Goal: Task Accomplishment & Management: Complete application form

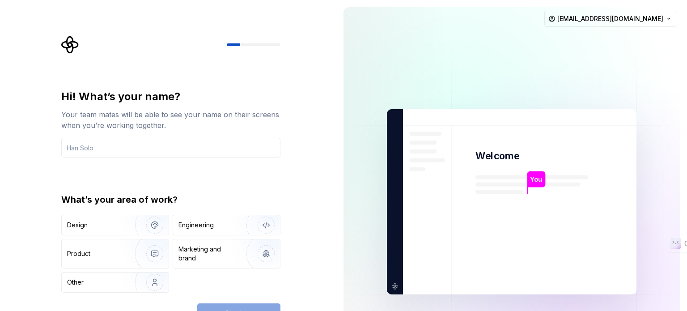
click at [138, 135] on div "Hi! What’s your name? Your team mates will be able to see your name on their sc…" at bounding box center [170, 123] width 219 height 68
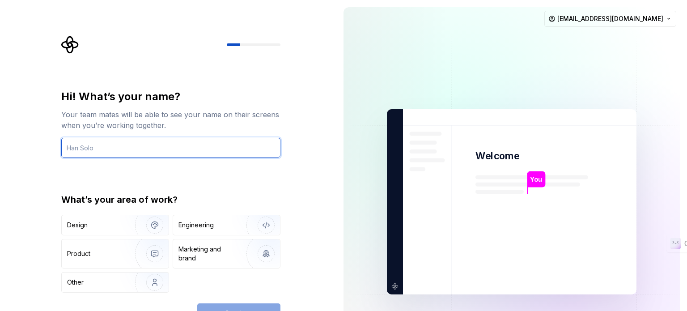
click at [136, 138] on input "text" at bounding box center [170, 148] width 219 height 20
type input "Viva"
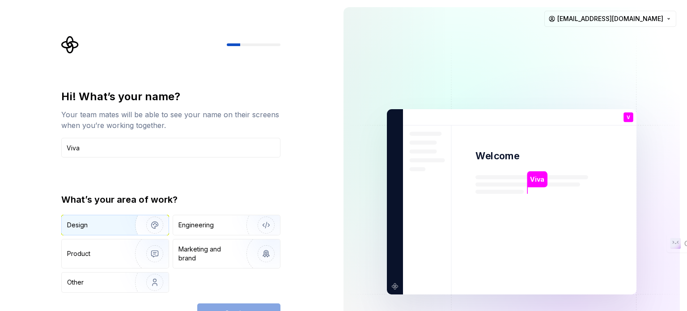
click at [131, 226] on img "button" at bounding box center [148, 225] width 57 height 60
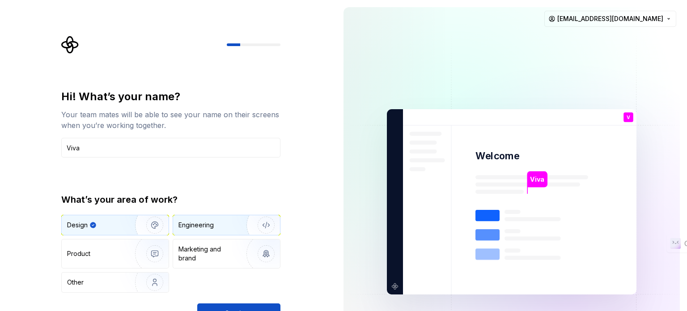
click at [202, 228] on div "Engineering" at bounding box center [195, 224] width 35 height 9
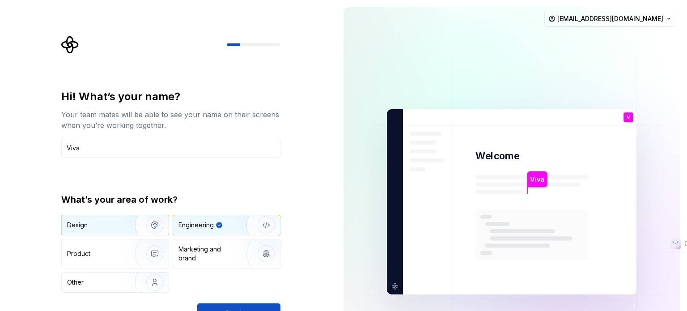
click at [86, 228] on div "Design" at bounding box center [77, 224] width 21 height 9
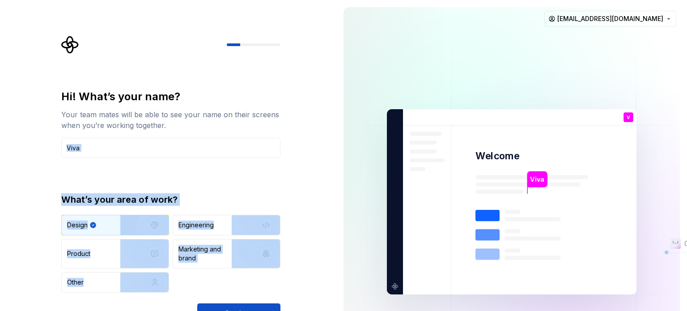
drag, startPoint x: 336, startPoint y: 159, endPoint x: 335, endPoint y: 164, distance: 5.0
click at [335, 164] on div "Hi! What’s your name? Your team mates will be able to see your name on their sc…" at bounding box center [343, 201] width 687 height 403
click at [248, 306] on button "Continue" at bounding box center [238, 313] width 83 height 20
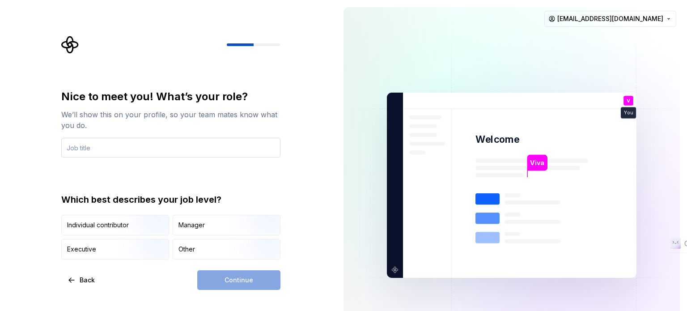
click at [110, 153] on input "text" at bounding box center [170, 148] width 219 height 20
type input "Senior UI UX Designer"
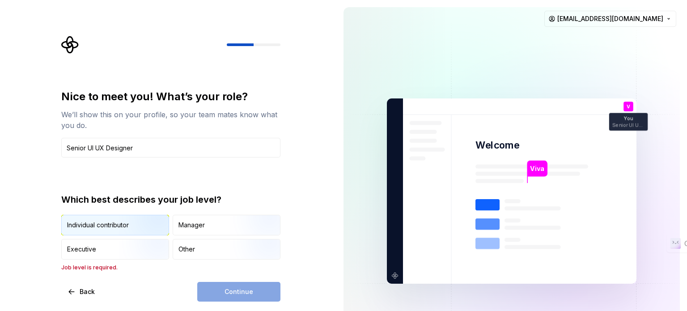
click at [128, 228] on img "button" at bounding box center [146, 236] width 57 height 60
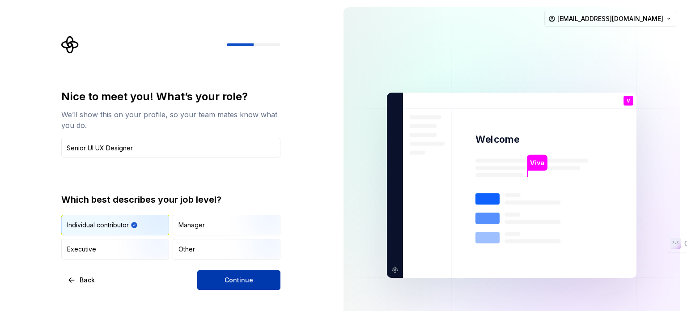
click at [224, 275] on button "Continue" at bounding box center [238, 280] width 83 height 20
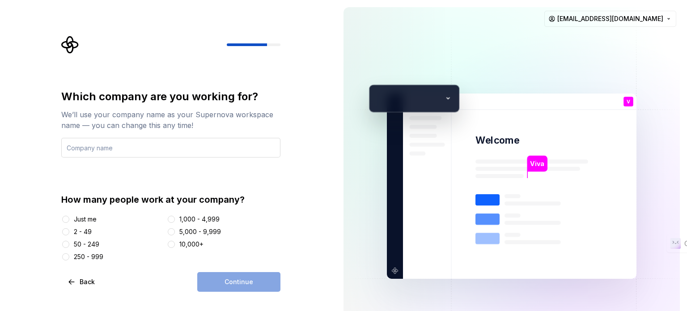
click at [175, 149] on input "text" at bounding box center [170, 148] width 219 height 20
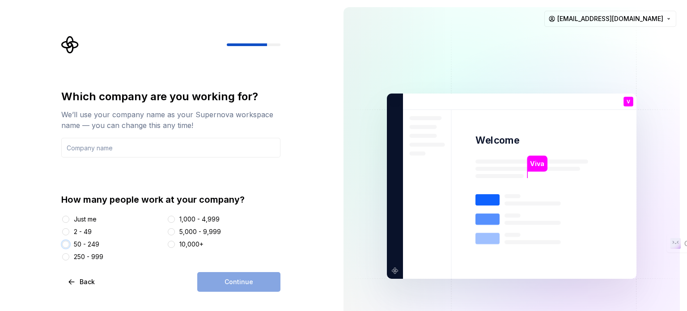
click at [65, 246] on button "50 - 249" at bounding box center [65, 244] width 7 height 7
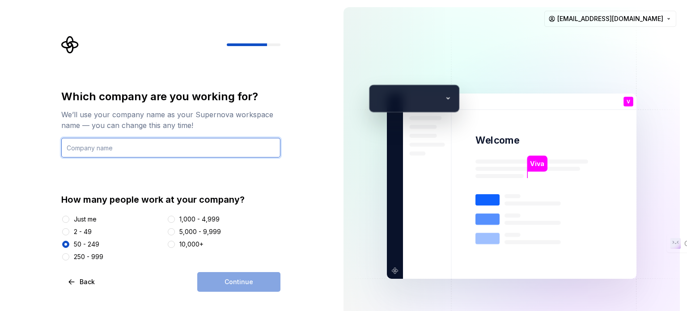
click at [102, 149] on input "text" at bounding box center [170, 148] width 219 height 20
type input "B"
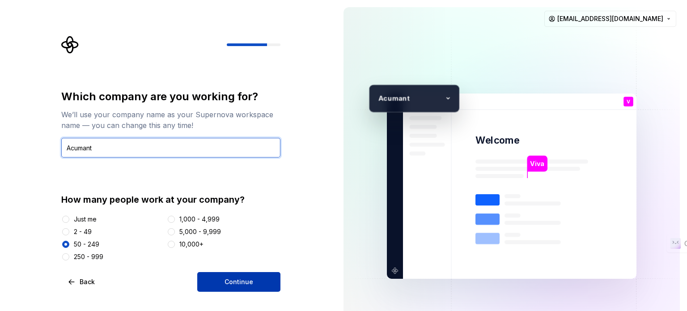
type input "Acumant"
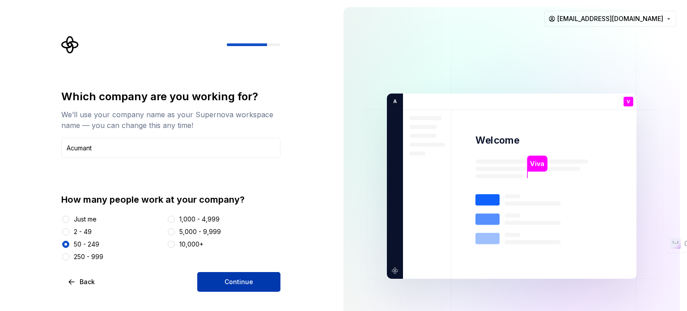
click at [247, 291] on button "Continue" at bounding box center [238, 282] width 83 height 20
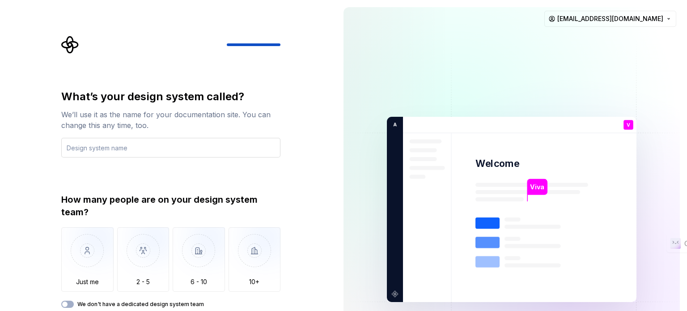
click at [165, 152] on input "text" at bounding box center [170, 148] width 219 height 20
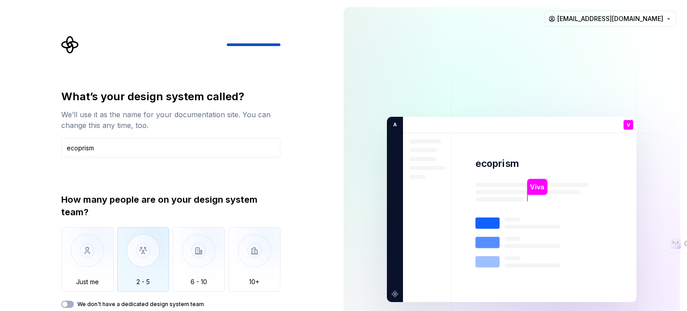
type input "ecoprism"
click at [141, 268] on img "button" at bounding box center [143, 257] width 52 height 60
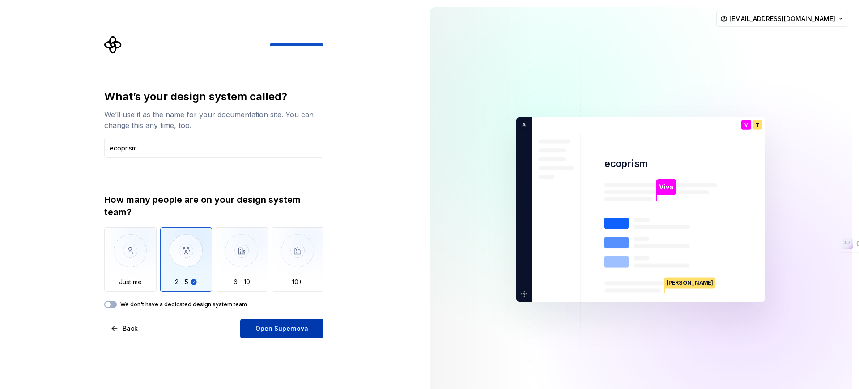
drag, startPoint x: 686, startPoint y: 2, endPoint x: 255, endPoint y: 332, distance: 543.1
click at [255, 310] on button "Open Supernova" at bounding box center [281, 328] width 83 height 20
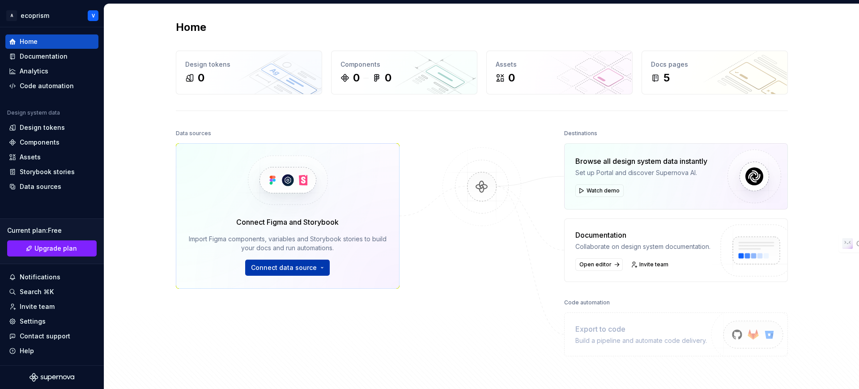
click at [296, 272] on button "Connect data source" at bounding box center [287, 267] width 85 height 16
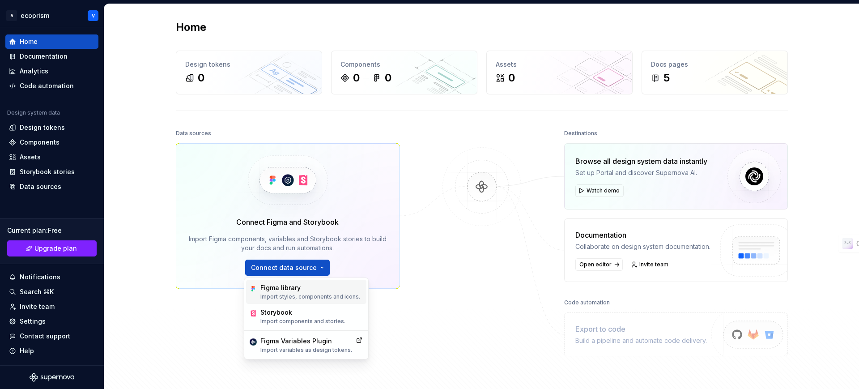
click at [295, 293] on p "Import styles, components and icons." at bounding box center [310, 296] width 100 height 7
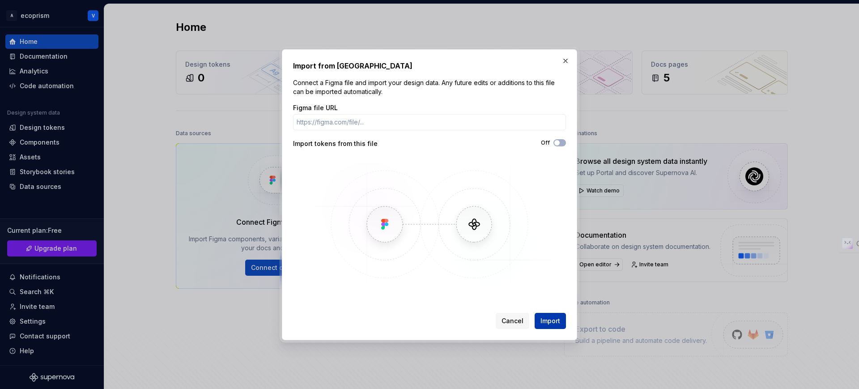
click at [552, 310] on span "Import" at bounding box center [550, 320] width 20 height 9
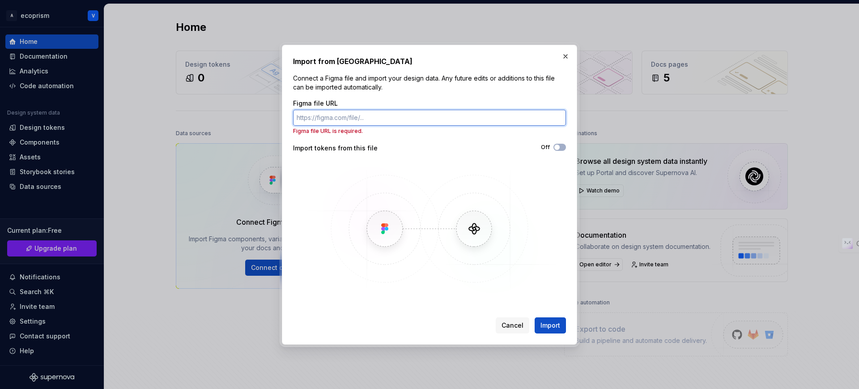
paste input "https://www.figma.com/design/B3gEVt5NotrSiRUTwp4eaD/RFP-ABB-discussion-forum?no…"
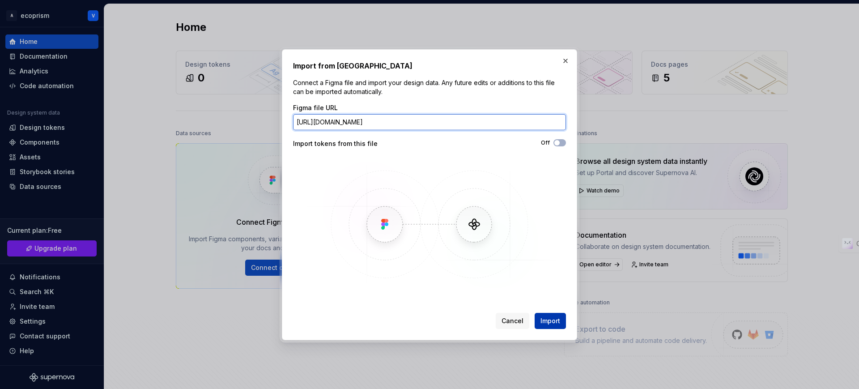
type input "https://www.figma.com/design/B3gEVt5NotrSiRUTwp4eaD/RFP-ABB-discussion-forum?no…"
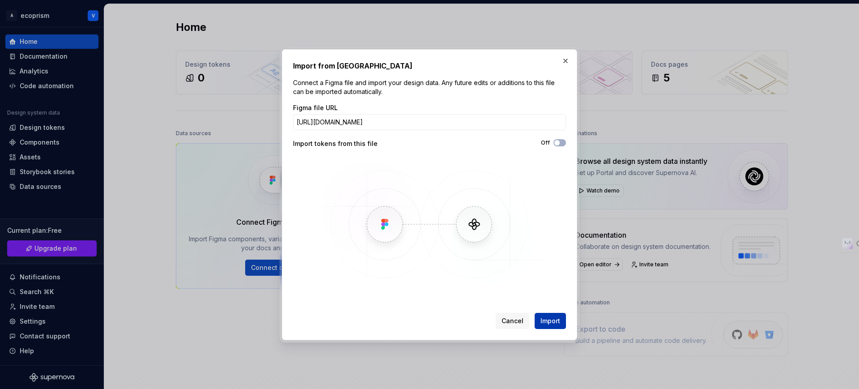
scroll to position [0, 0]
click at [557, 310] on span "Import" at bounding box center [550, 320] width 20 height 9
click at [550, 310] on span "Import" at bounding box center [550, 320] width 20 height 9
click at [567, 62] on button "button" at bounding box center [565, 61] width 13 height 13
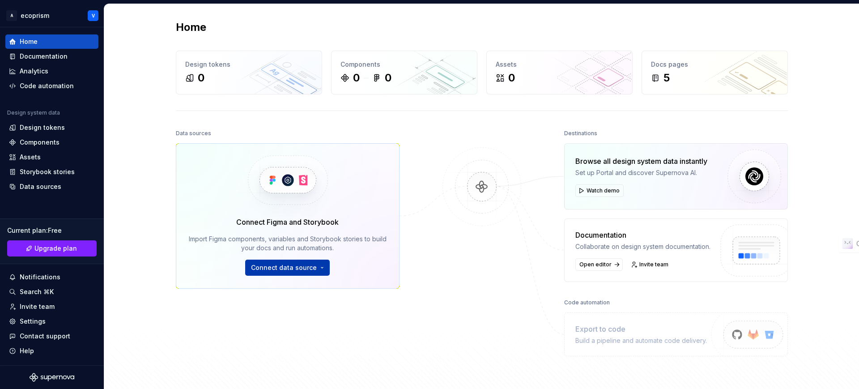
click at [298, 265] on span "Connect data source" at bounding box center [284, 267] width 66 height 9
click at [582, 191] on button "Watch demo" at bounding box center [599, 190] width 48 height 13
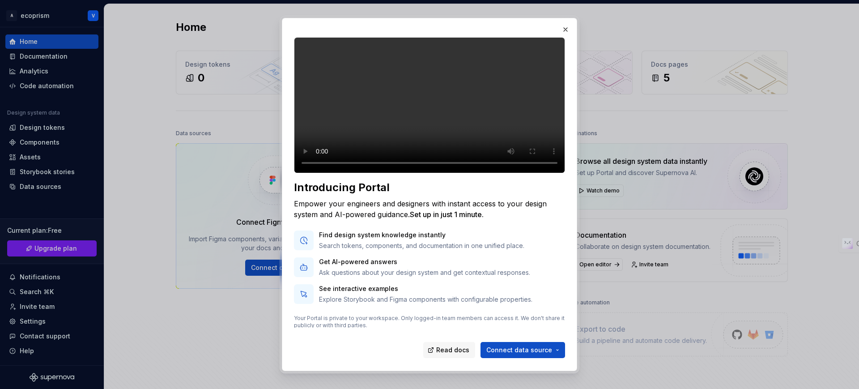
click at [472, 250] on p "Search tokens, components, and documentation in one unified place." at bounding box center [421, 245] width 205 height 9
click at [384, 277] on p "Ask questions about your design system and get contextual responses." at bounding box center [424, 272] width 211 height 9
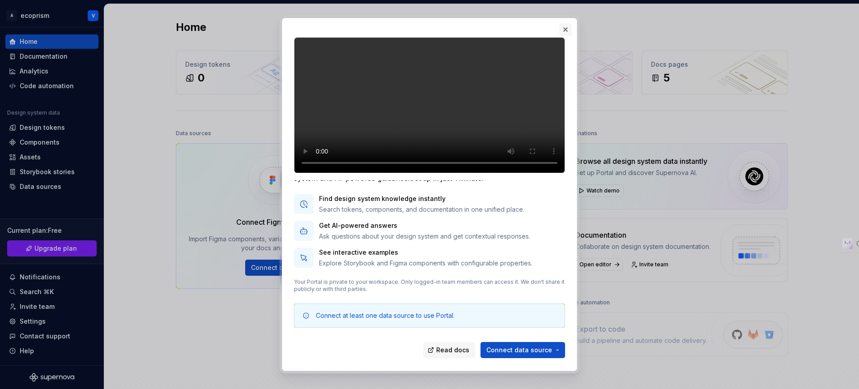
click at [563, 34] on button "button" at bounding box center [565, 29] width 13 height 13
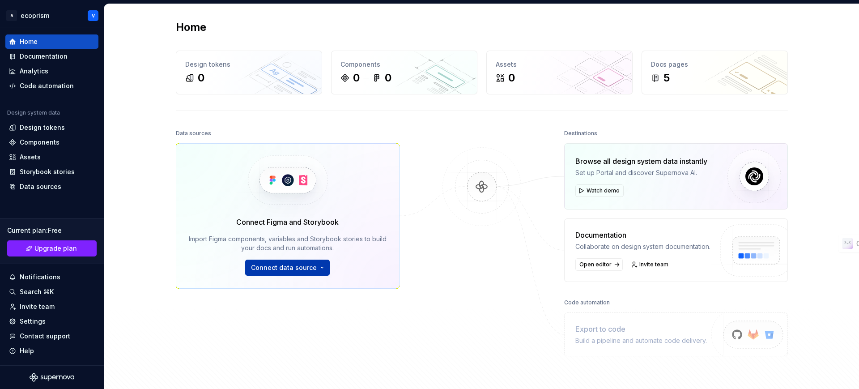
click at [261, 263] on span "Connect data source" at bounding box center [284, 267] width 66 height 9
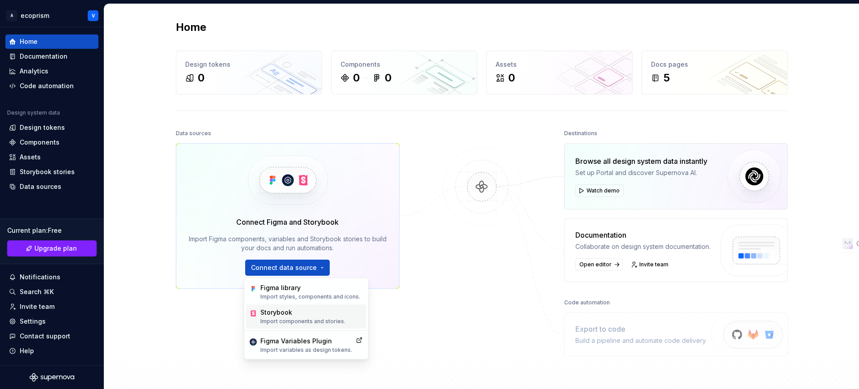
click at [279, 310] on div "Storybook" at bounding box center [302, 312] width 85 height 9
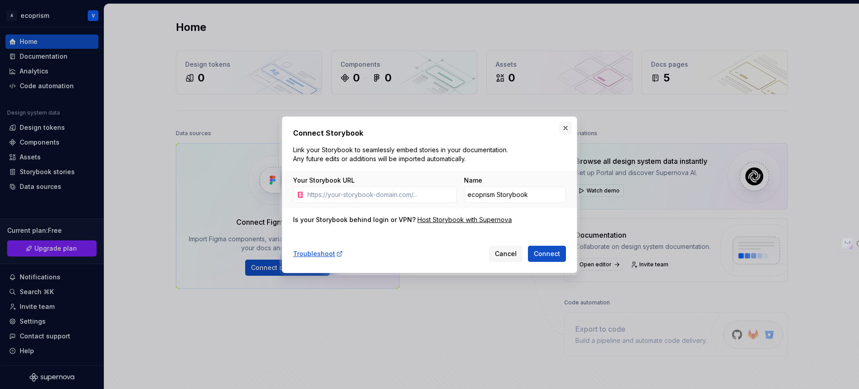
click at [564, 127] on button "button" at bounding box center [565, 128] width 13 height 13
